Goal: Task Accomplishment & Management: Complete application form

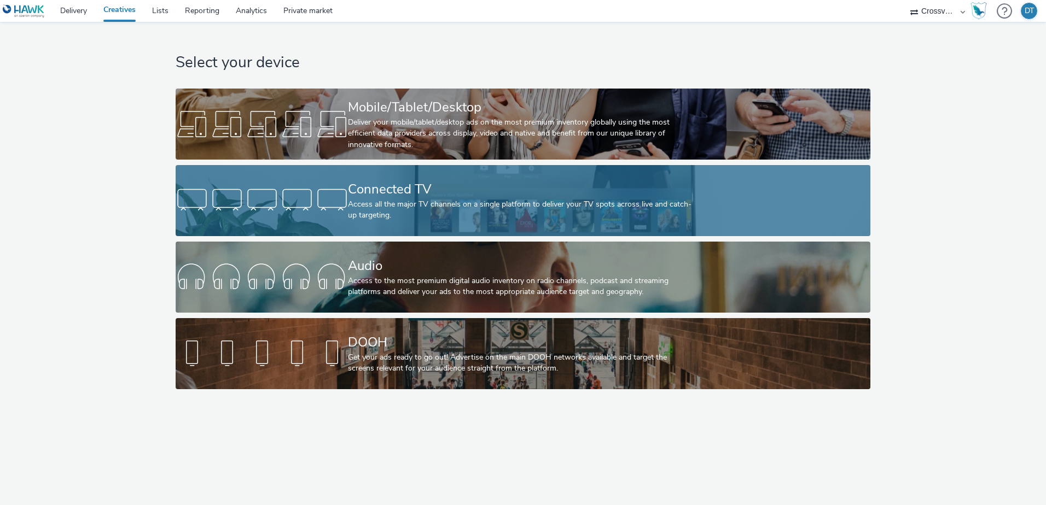
click at [444, 202] on div "Access all the major TV channels on a single platform to deliver your TV spots …" at bounding box center [520, 210] width 345 height 22
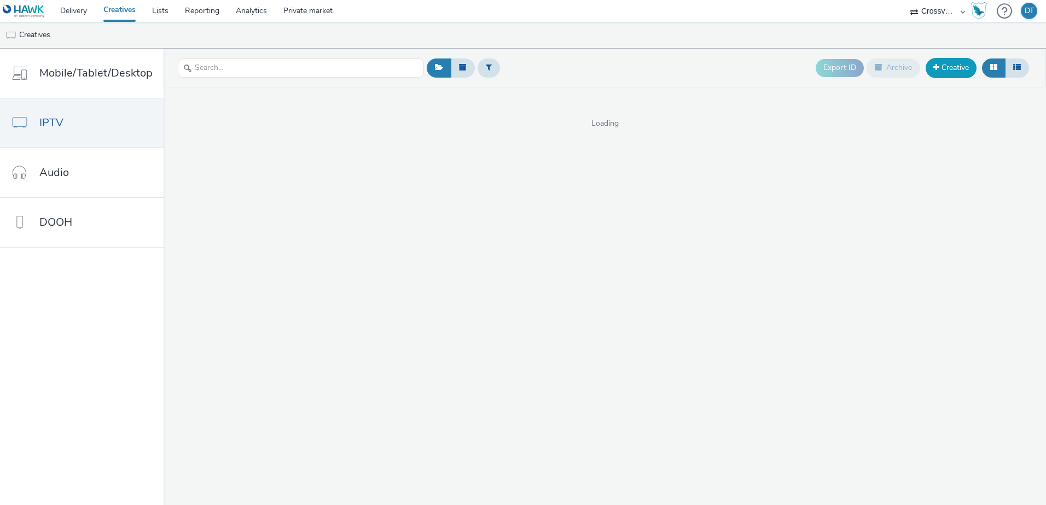
click at [946, 71] on link "Creative" at bounding box center [951, 68] width 51 height 20
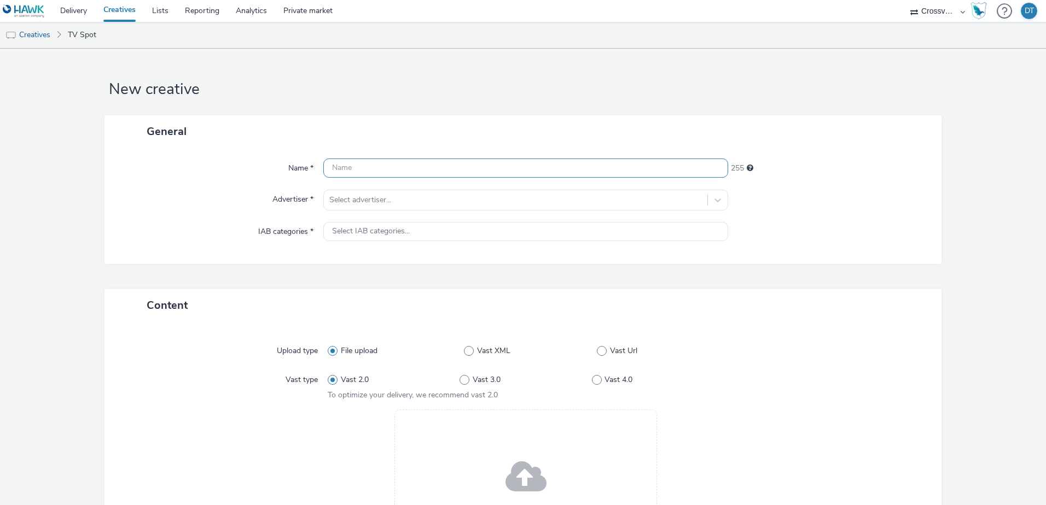
click at [354, 171] on input "text" at bounding box center [525, 168] width 405 height 19
type input "drPfleger_bioHTin"
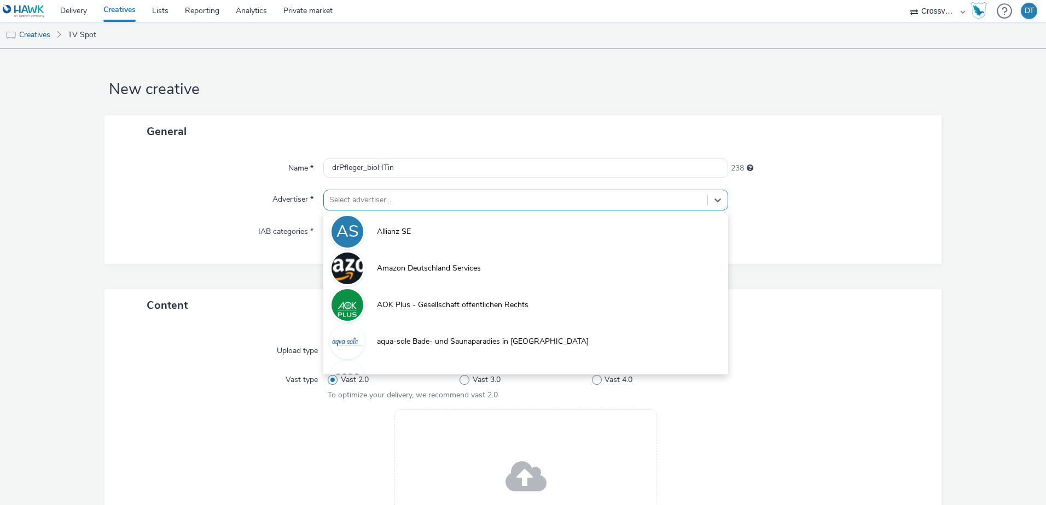
click at [436, 199] on div at bounding box center [515, 200] width 373 height 13
type input "dr"
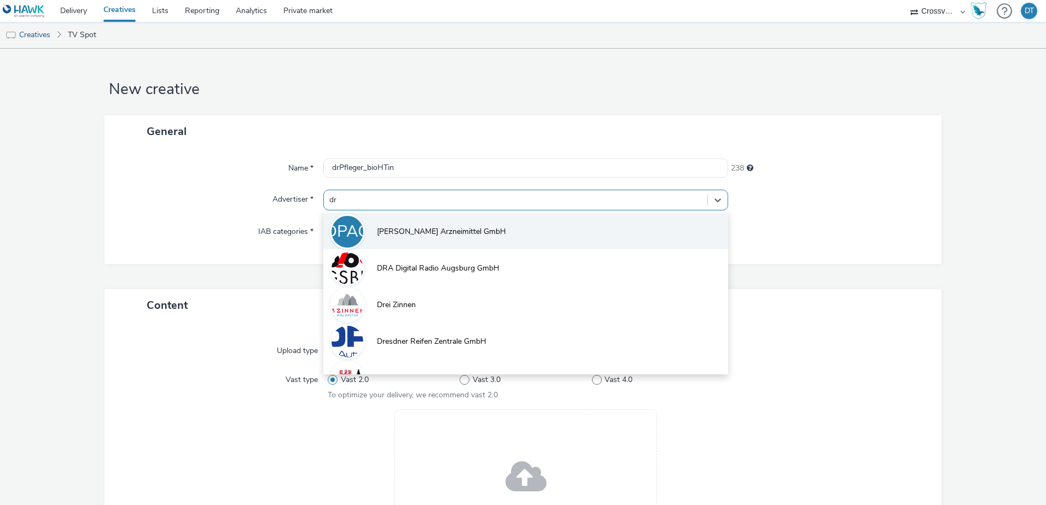
click at [427, 230] on span "Dr. Pfleger Arzneimittel GmbH" at bounding box center [441, 231] width 129 height 11
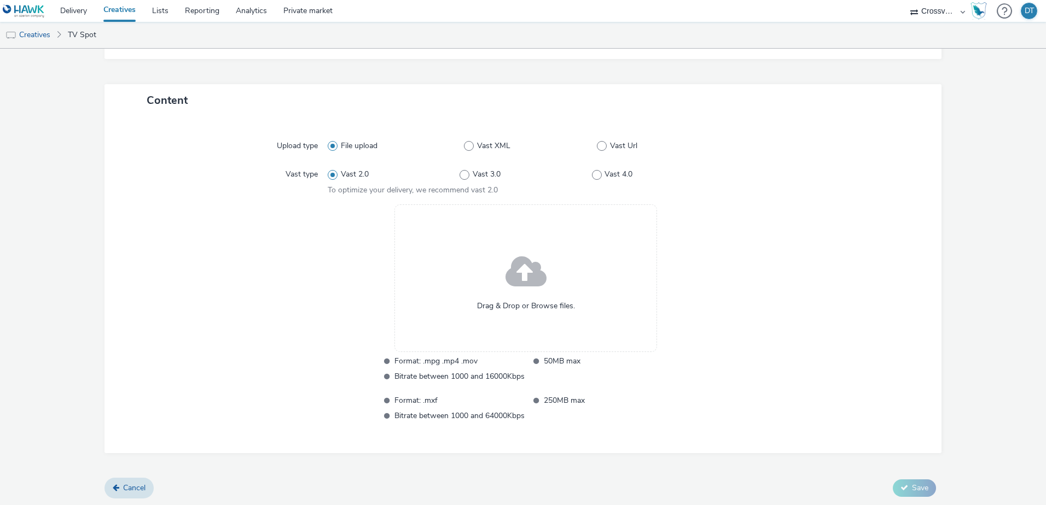
scroll to position [213, 0]
click at [527, 275] on span at bounding box center [525, 272] width 41 height 56
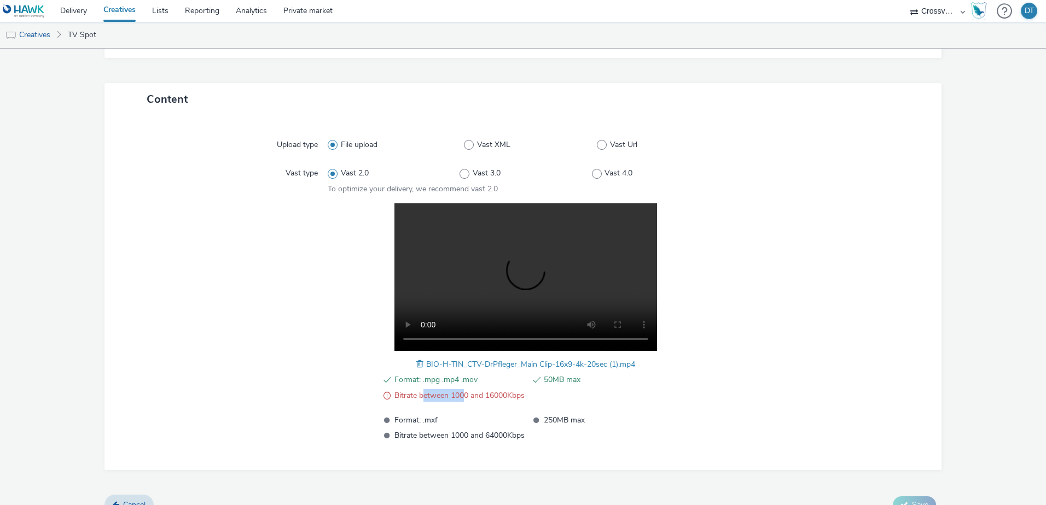
drag, startPoint x: 416, startPoint y: 393, endPoint x: 459, endPoint y: 397, distance: 43.9
click at [459, 397] on span "Bitrate between 1000 and 16000Kbps" at bounding box center [459, 395] width 130 height 13
drag, startPoint x: 489, startPoint y: 395, endPoint x: 505, endPoint y: 395, distance: 16.4
click at [505, 395] on span "Bitrate between 1000 and 16000Kbps" at bounding box center [459, 395] width 130 height 13
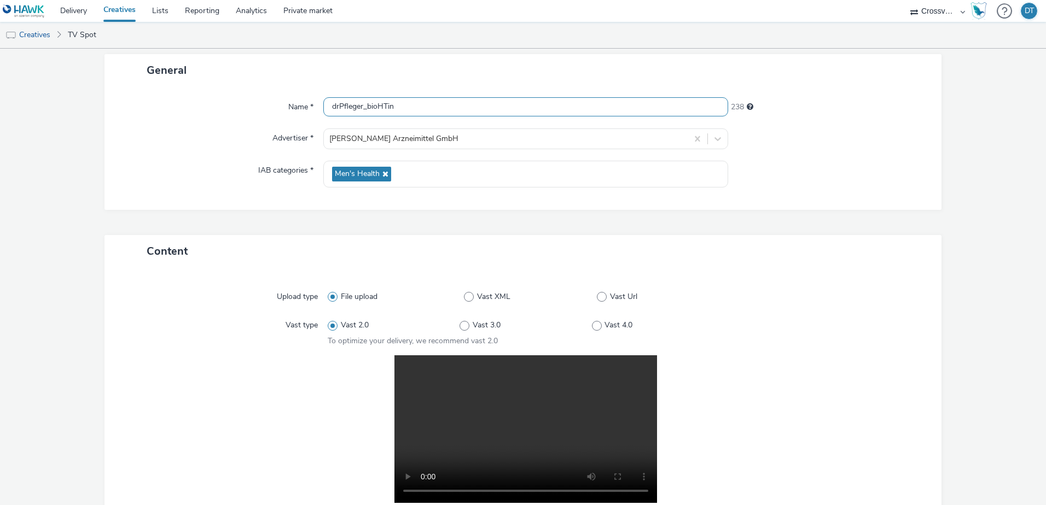
scroll to position [0, 0]
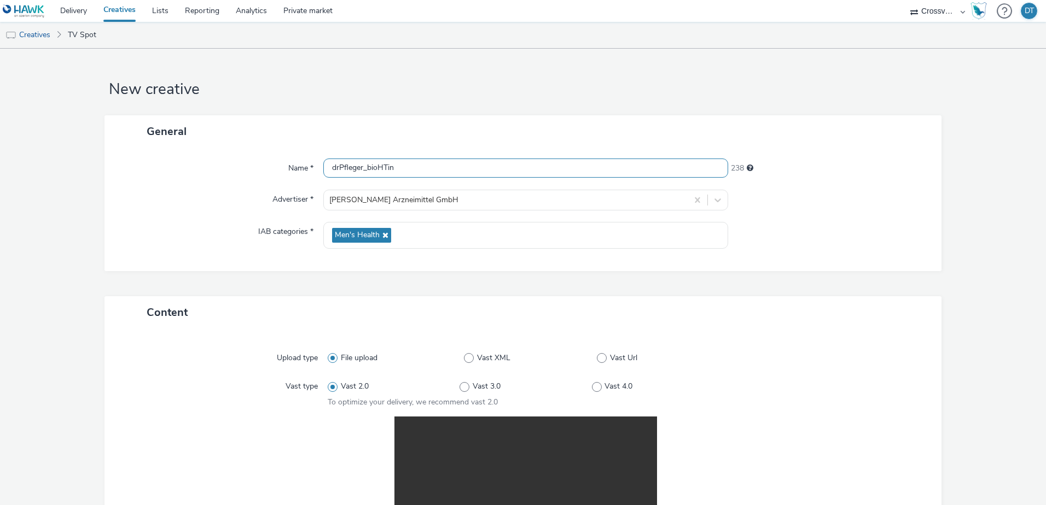
click at [388, 168] on input "drPfleger_bioHTin" at bounding box center [525, 168] width 405 height 19
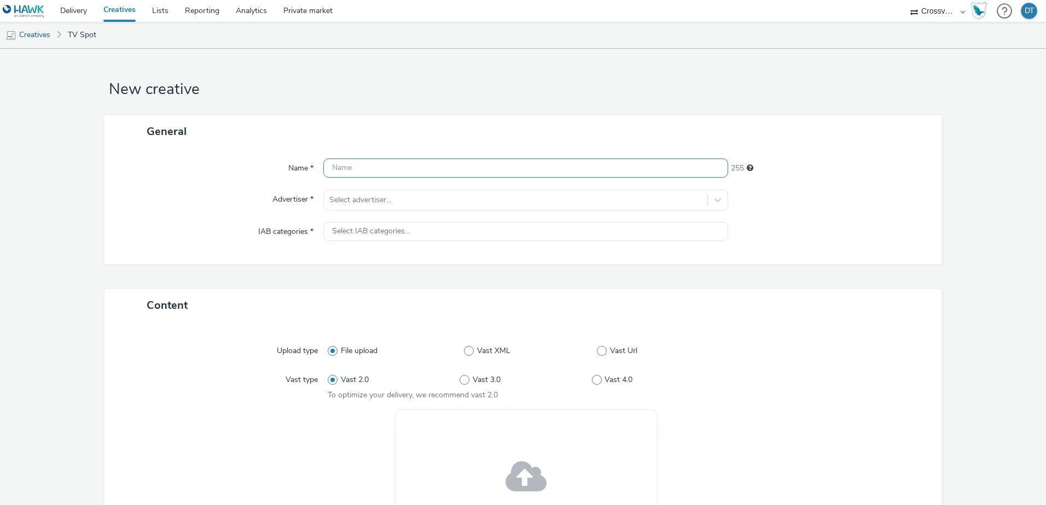
click at [350, 168] on input "text" at bounding box center [525, 168] width 405 height 19
paste input "drPfleger_bioHTin"
type input "drPfleger_bioHTin"
click at [355, 211] on div "Name * drPfleger_bioHTin 238 Advertiser * Select advertiser... IAB categories *…" at bounding box center [522, 206] width 837 height 117
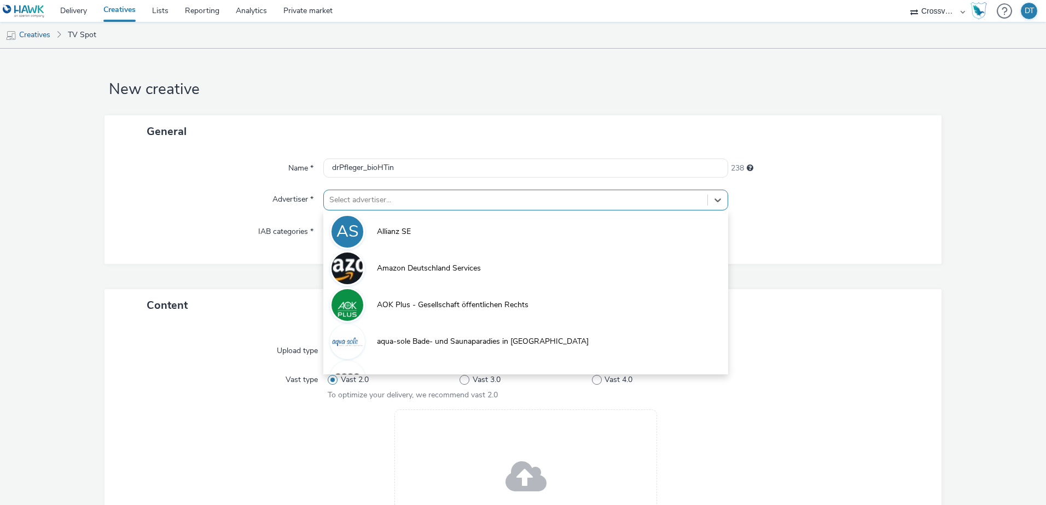
click at [360, 203] on div at bounding box center [515, 200] width 373 height 13
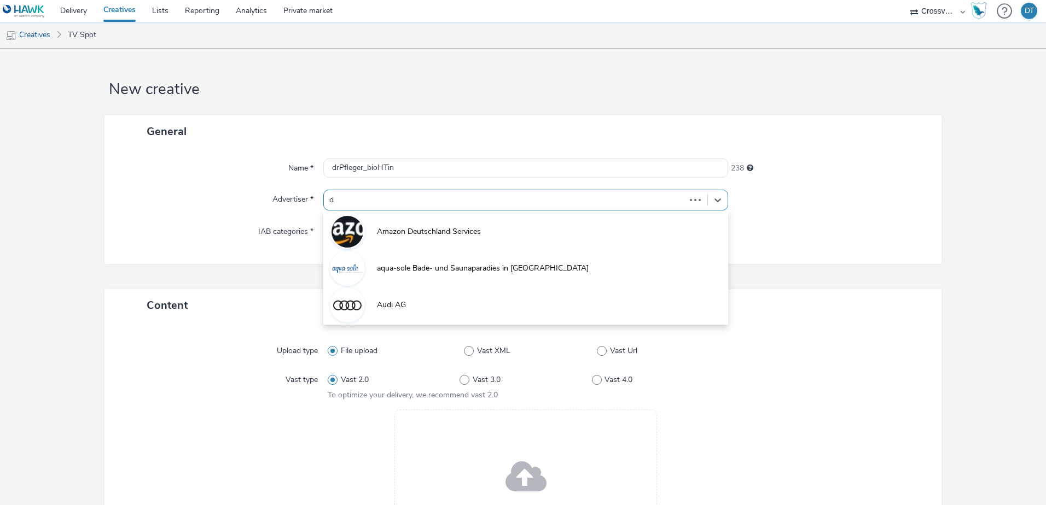
type input "dr"
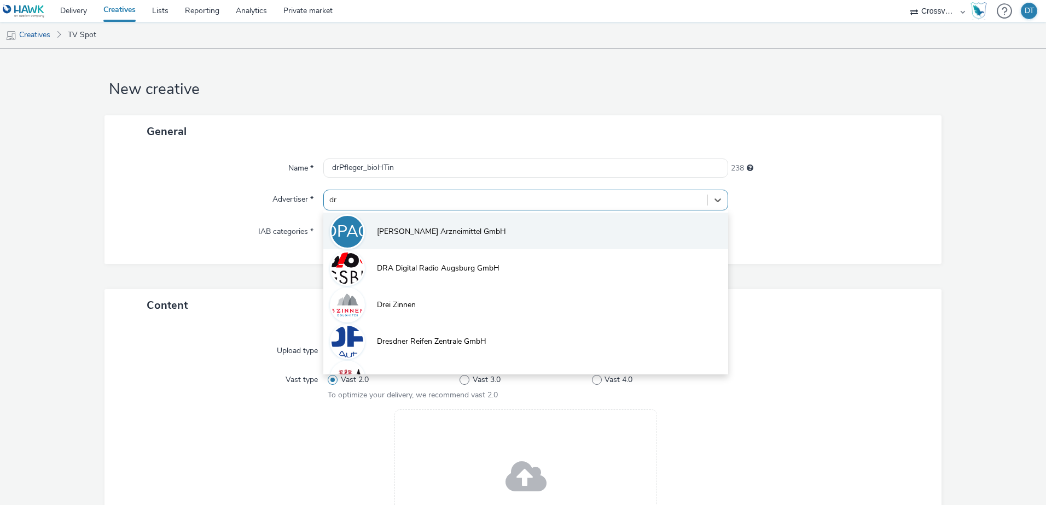
click at [397, 234] on span "[PERSON_NAME] Arzneimittel GmbH" at bounding box center [441, 231] width 129 height 11
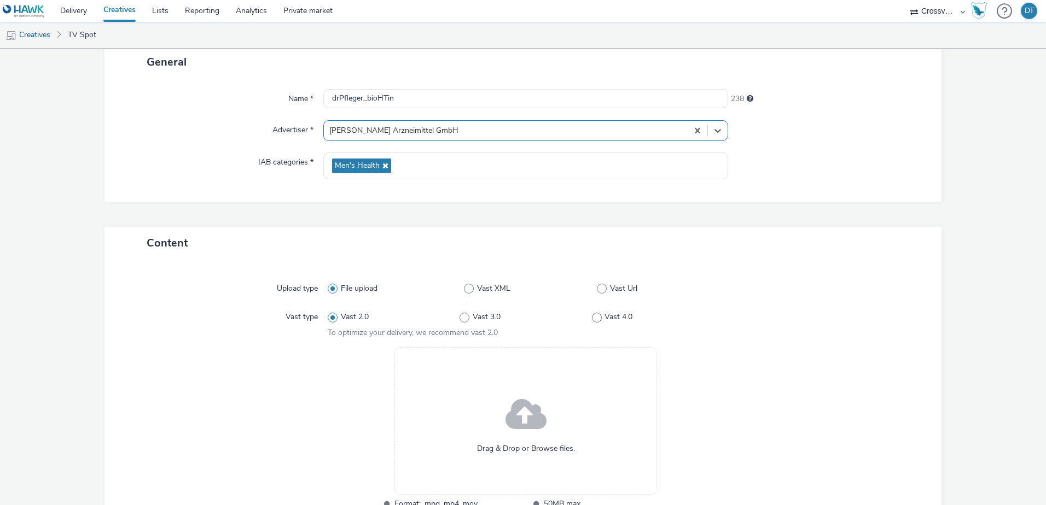
scroll to position [109, 0]
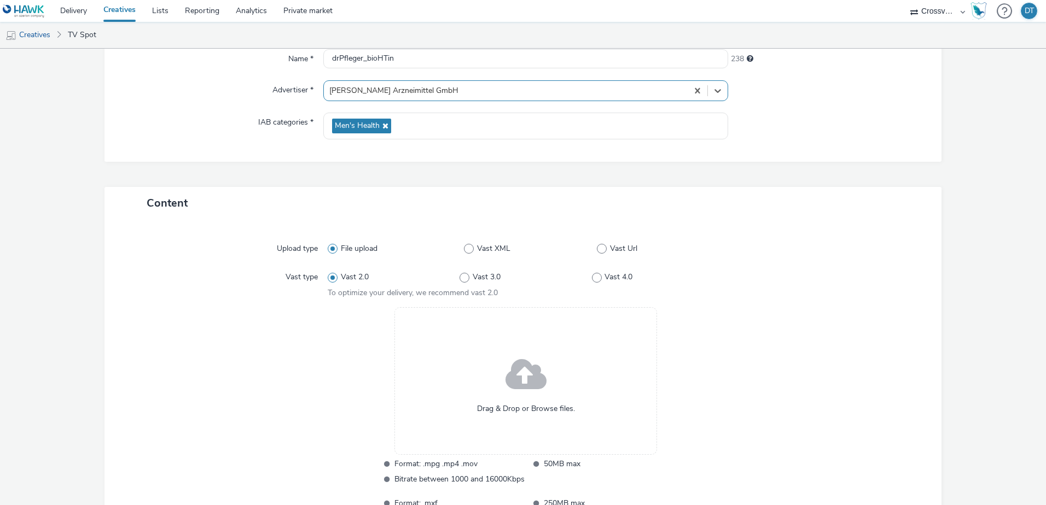
click at [521, 382] on span at bounding box center [525, 376] width 41 height 56
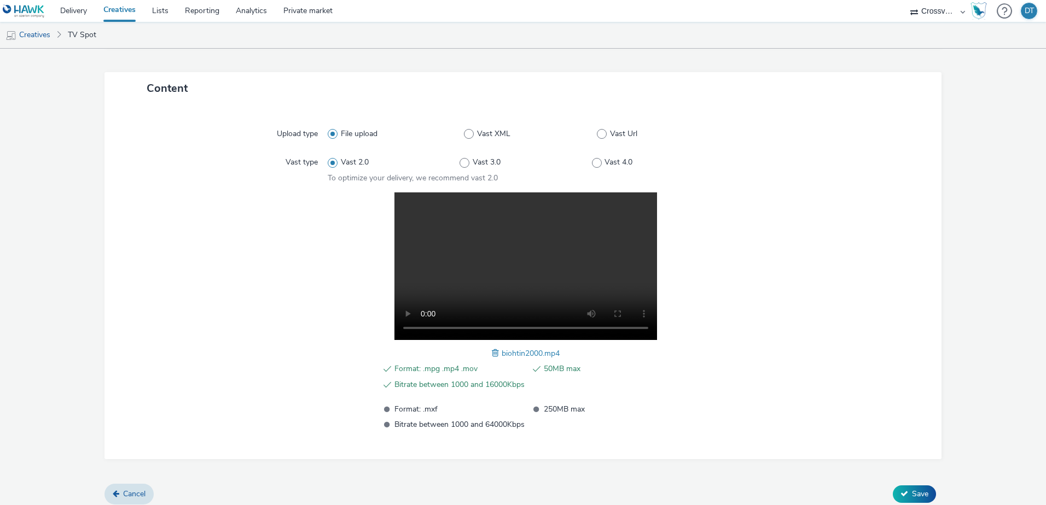
scroll to position [231, 0]
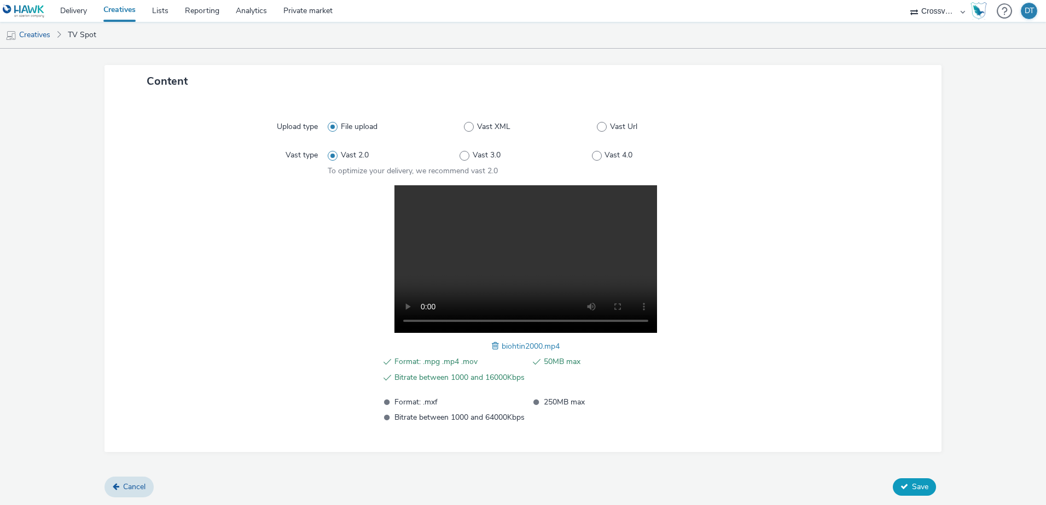
click at [915, 490] on span "Save" at bounding box center [920, 487] width 16 height 10
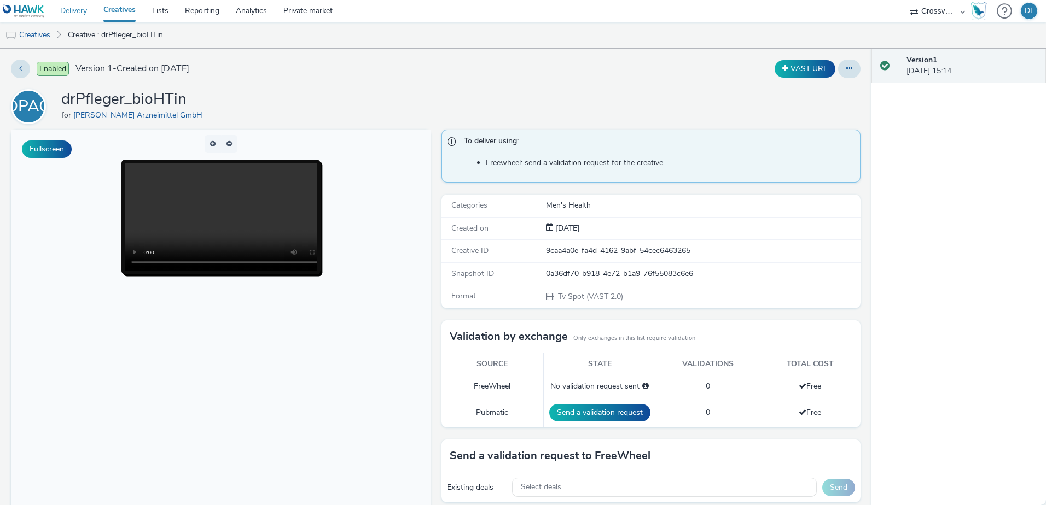
click at [74, 9] on link "Delivery" at bounding box center [73, 11] width 43 height 22
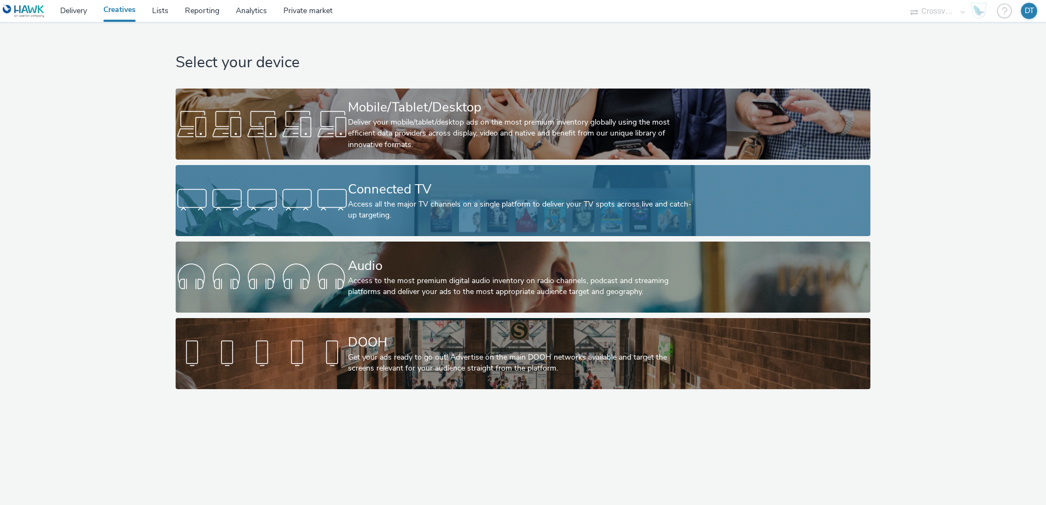
click at [415, 196] on div "Connected TV" at bounding box center [520, 189] width 345 height 19
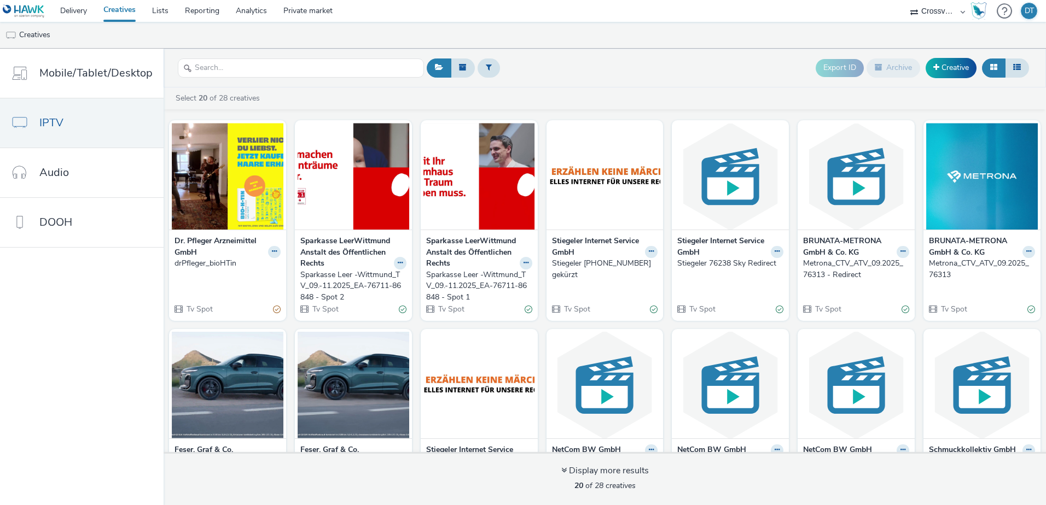
click at [213, 241] on strong "Dr. Pfleger Arzneimittel GmbH" at bounding box center [219, 247] width 91 height 22
click at [234, 181] on img at bounding box center [228, 176] width 112 height 107
